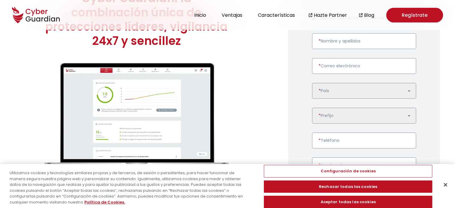
scroll to position [62, 0]
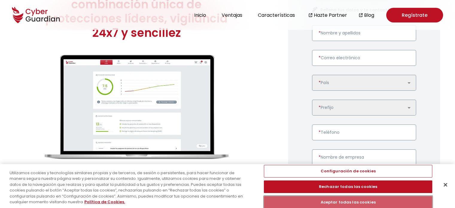
click at [358, 201] on button "Aceptar todas las cookies" at bounding box center [348, 202] width 168 height 13
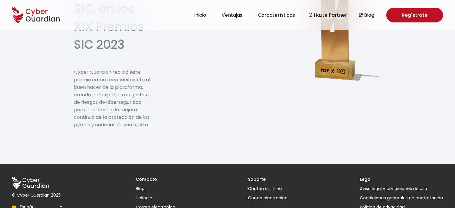
scroll to position [1986, 0]
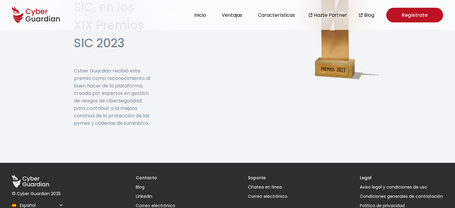
click at [61, 200] on select "Español Inglés Portugués (BR)" at bounding box center [41, 205] width 46 height 10
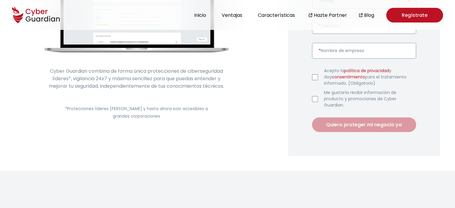
scroll to position [0, 0]
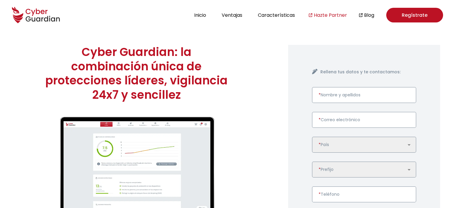
click at [323, 13] on font "Hazte Partner" at bounding box center [330, 15] width 33 height 7
